Goal: Task Accomplishment & Management: Complete application form

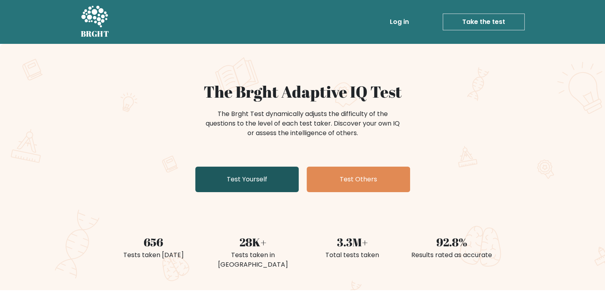
click at [237, 170] on link "Test Yourself" at bounding box center [246, 178] width 103 height 25
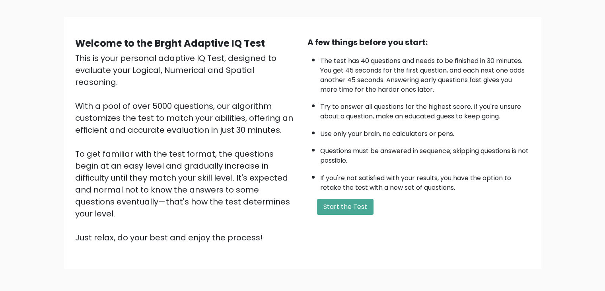
scroll to position [74, 0]
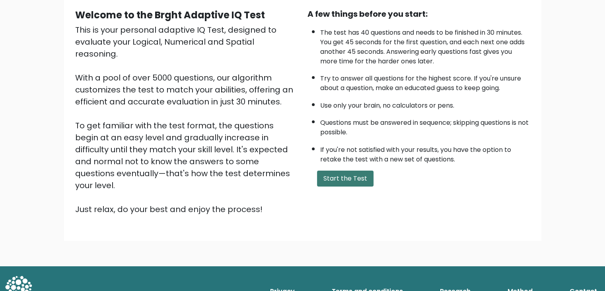
click at [352, 171] on button "Start the Test" at bounding box center [345, 178] width 57 height 16
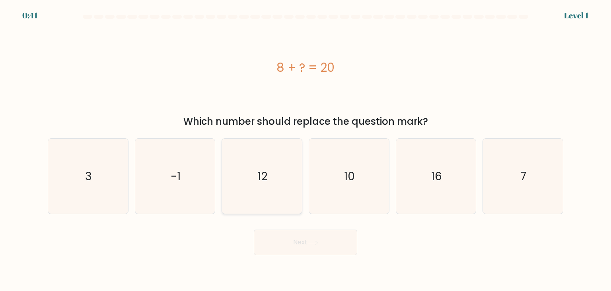
click at [285, 164] on icon "12" at bounding box center [261, 175] width 75 height 75
click at [306, 149] on input "c. 12" at bounding box center [306, 147] width 0 height 4
radio input "true"
click at [317, 235] on button "Next" at bounding box center [305, 241] width 103 height 25
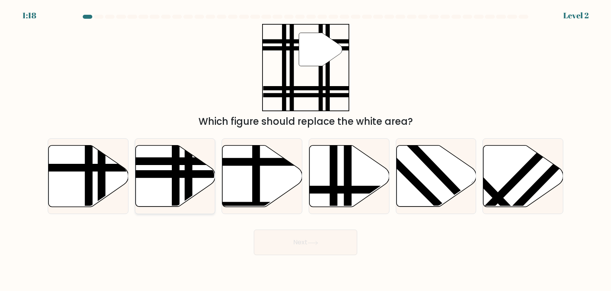
click at [176, 179] on line at bounding box center [176, 209] width 0 height 161
click at [306, 149] on input "b." at bounding box center [306, 147] width 0 height 4
radio input "true"
click at [326, 235] on button "Next" at bounding box center [305, 241] width 103 height 25
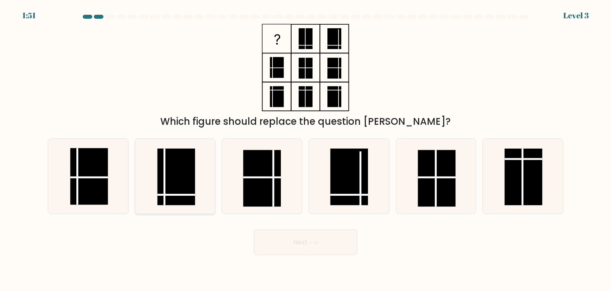
click at [174, 190] on rect at bounding box center [177, 176] width 38 height 57
click at [306, 149] on input "b." at bounding box center [306, 147] width 0 height 4
radio input "true"
click at [327, 246] on button "Next" at bounding box center [305, 241] width 103 height 25
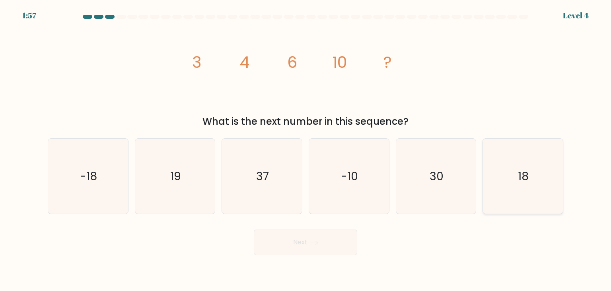
click at [540, 171] on icon "18" at bounding box center [523, 175] width 75 height 75
click at [306, 149] on input "f. 18" at bounding box center [306, 147] width 0 height 4
radio input "true"
click at [324, 240] on button "Next" at bounding box center [305, 241] width 103 height 25
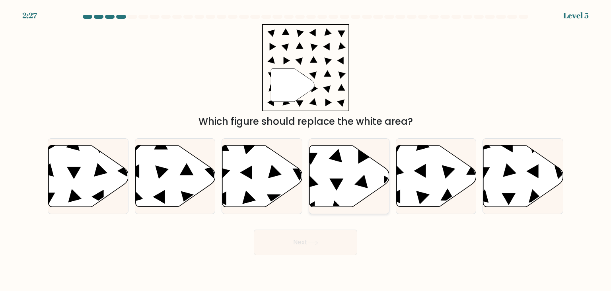
click at [324, 166] on icon at bounding box center [350, 175] width 80 height 61
click at [306, 149] on input "d." at bounding box center [306, 147] width 0 height 4
radio input "true"
click at [316, 237] on button "Next" at bounding box center [305, 241] width 103 height 25
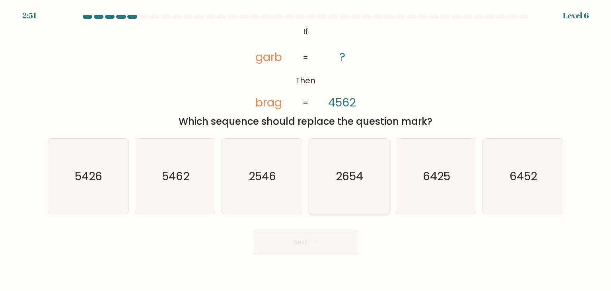
click at [349, 194] on icon "2654" at bounding box center [349, 175] width 75 height 75
click at [306, 149] on input "d. 2654" at bounding box center [306, 147] width 0 height 4
radio input "true"
click at [326, 246] on button "Next" at bounding box center [305, 241] width 103 height 25
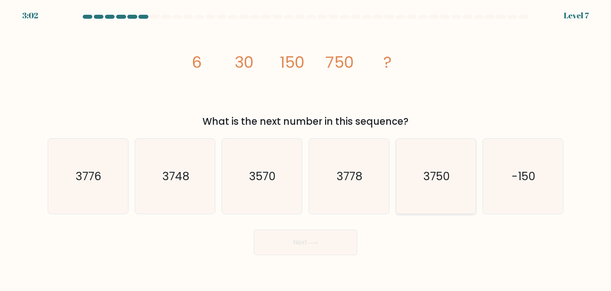
click at [426, 190] on icon "3750" at bounding box center [436, 175] width 75 height 75
click at [306, 149] on input "e. 3750" at bounding box center [306, 147] width 0 height 4
radio input "true"
click at [308, 242] on button "Next" at bounding box center [305, 241] width 103 height 25
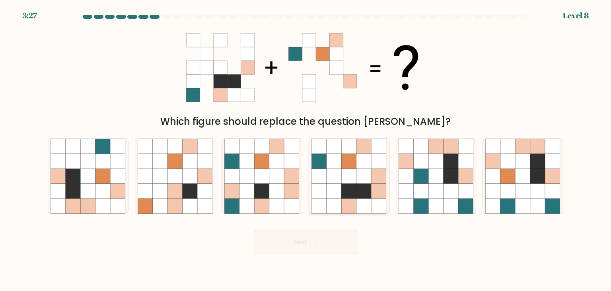
click at [355, 197] on icon at bounding box center [349, 190] width 15 height 15
click at [306, 149] on input "d." at bounding box center [306, 147] width 0 height 4
radio input "true"
click at [341, 241] on button "Next" at bounding box center [305, 241] width 103 height 25
